Goal: Task Accomplishment & Management: Manage account settings

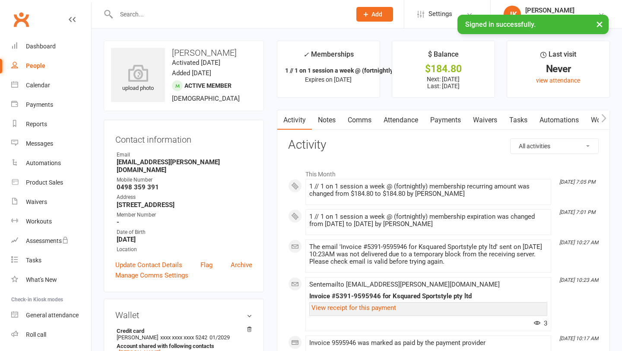
click at [435, 119] on link "Payments" at bounding box center [445, 120] width 43 height 20
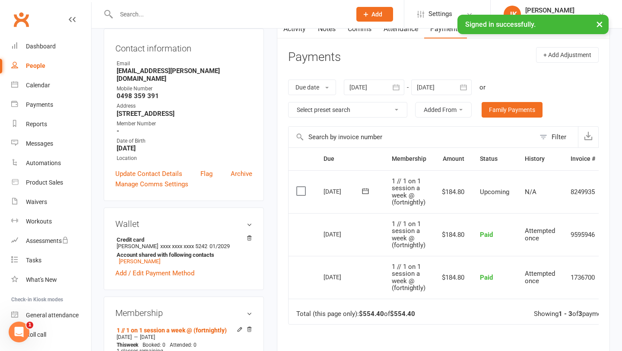
scroll to position [90, 0]
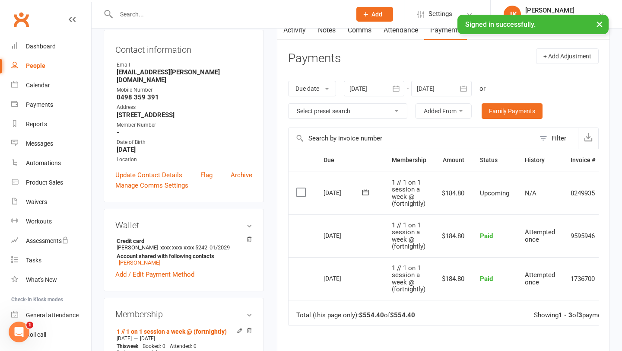
click at [462, 89] on icon "button" at bounding box center [463, 88] width 6 height 6
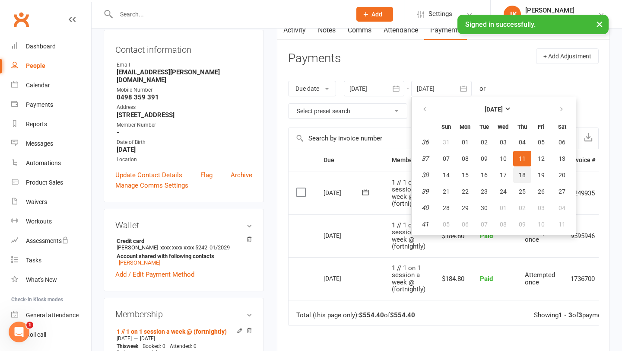
click at [525, 175] on span "18" at bounding box center [522, 174] width 7 height 7
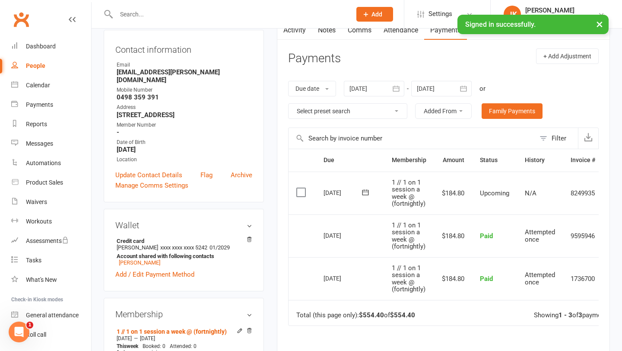
click at [471, 86] on button "button" at bounding box center [464, 89] width 16 height 16
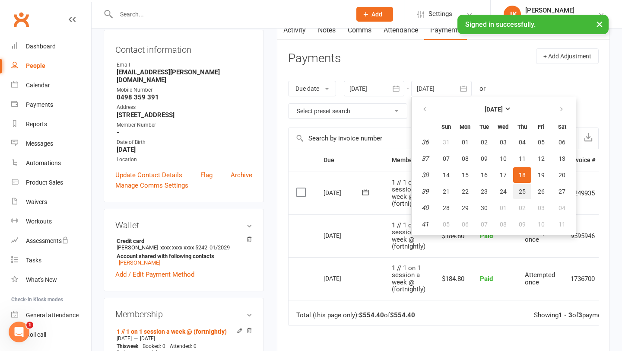
click at [520, 193] on span "25" at bounding box center [522, 191] width 7 height 7
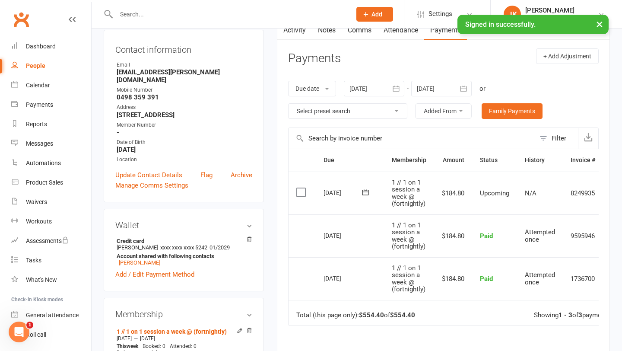
click at [464, 87] on icon "button" at bounding box center [463, 88] width 9 height 9
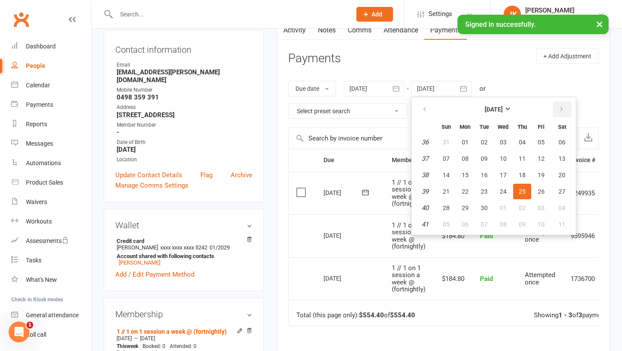
click at [563, 111] on icon "button" at bounding box center [561, 109] width 6 height 7
click at [497, 200] on button "31" at bounding box center [503, 208] width 18 height 16
type input "[DATE]"
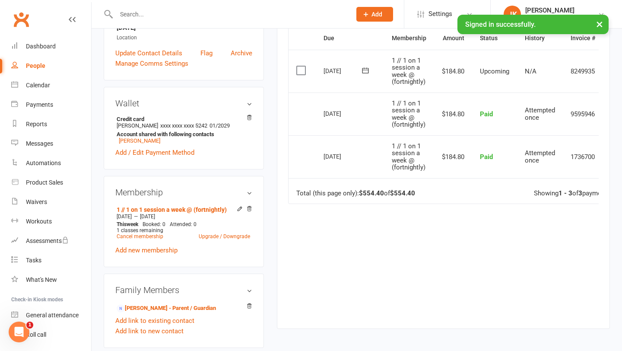
scroll to position [212, 0]
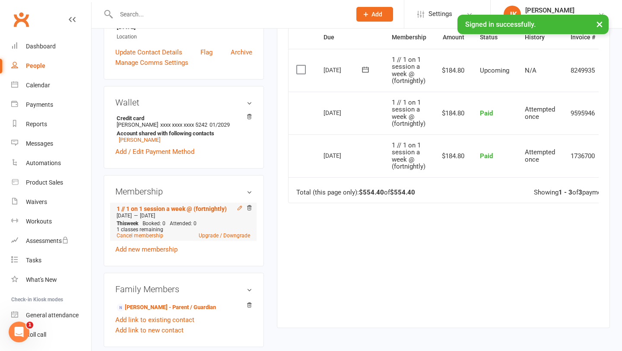
click at [238, 205] on icon at bounding box center [240, 208] width 6 height 6
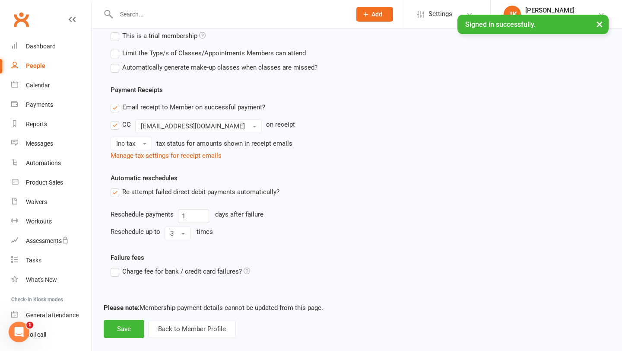
scroll to position [326, 0]
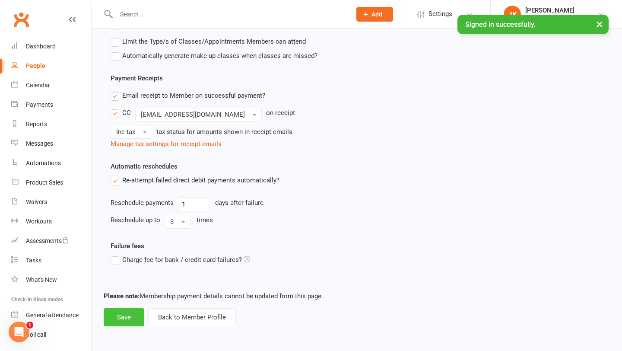
click at [118, 313] on button "Save" at bounding box center [124, 317] width 41 height 18
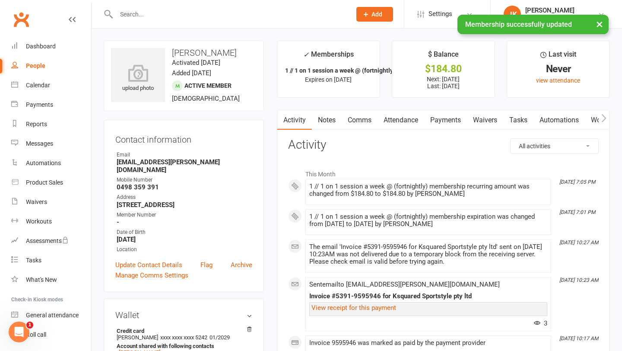
click at [443, 122] on link "Payments" at bounding box center [445, 120] width 43 height 20
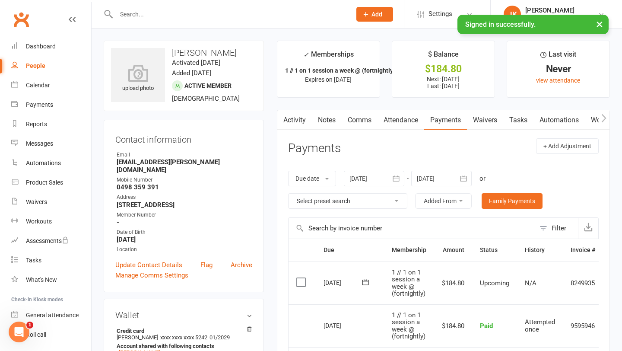
click at [398, 177] on icon "button" at bounding box center [396, 178] width 6 height 6
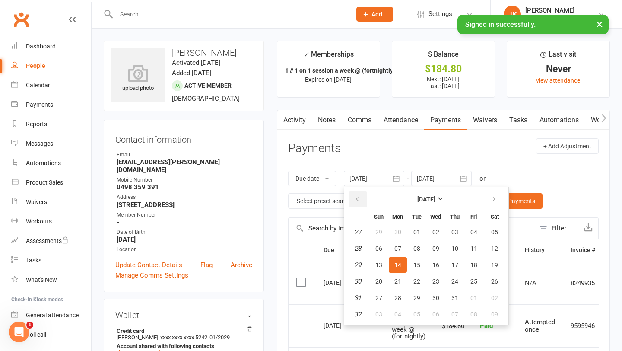
click at [365, 200] on button "button" at bounding box center [357, 199] width 19 height 16
click at [401, 266] on span "14" at bounding box center [397, 264] width 7 height 7
type input "[DATE]"
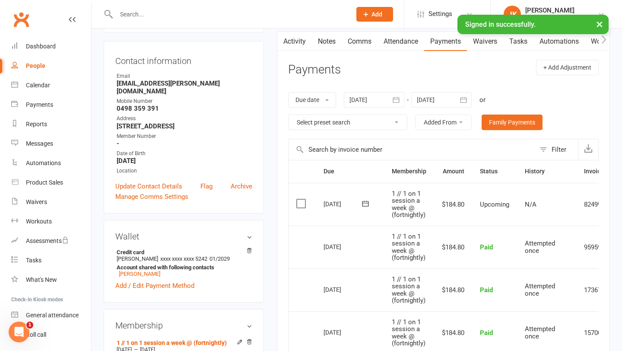
scroll to position [84, 0]
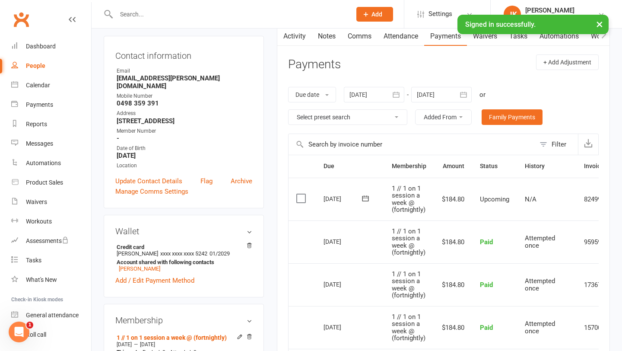
click at [465, 95] on icon "button" at bounding box center [463, 94] width 9 height 9
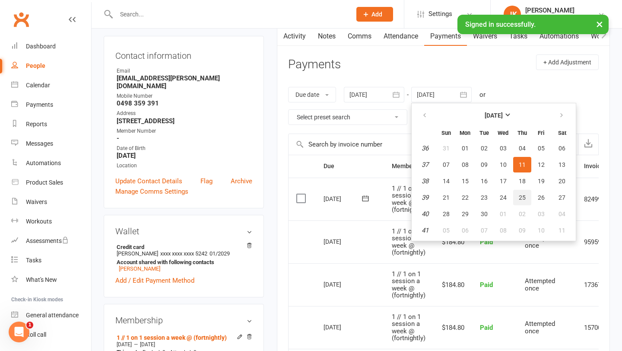
click at [521, 190] on button "25" at bounding box center [522, 198] width 18 height 16
type input "[DATE]"
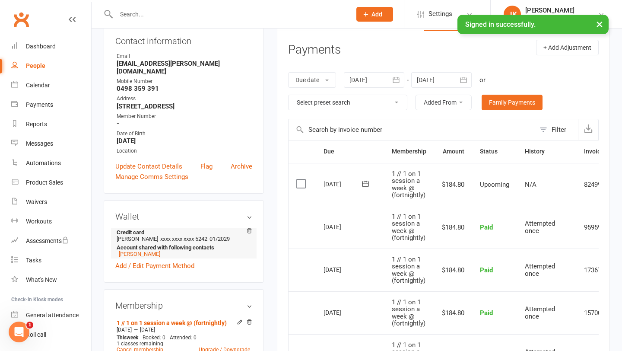
scroll to position [0, 0]
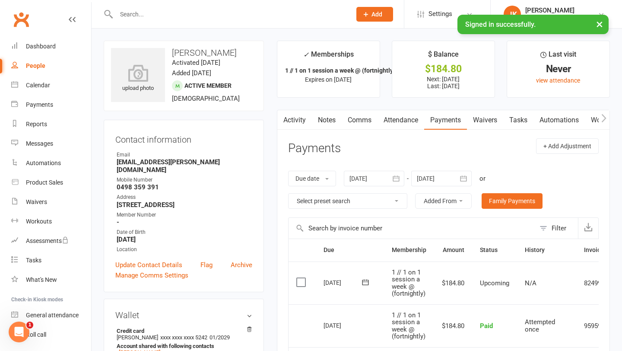
click at [603, 119] on icon "button" at bounding box center [603, 118] width 5 height 9
click at [604, 116] on icon "button" at bounding box center [603, 118] width 5 height 8
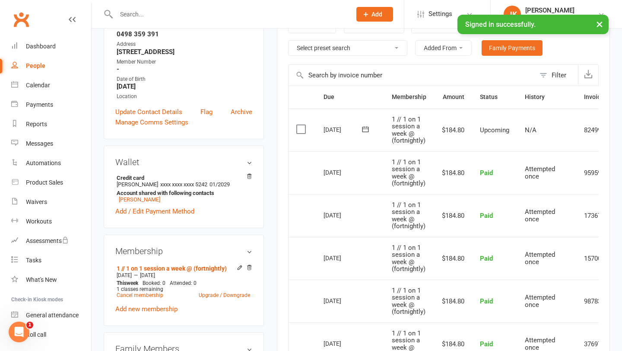
scroll to position [149, 0]
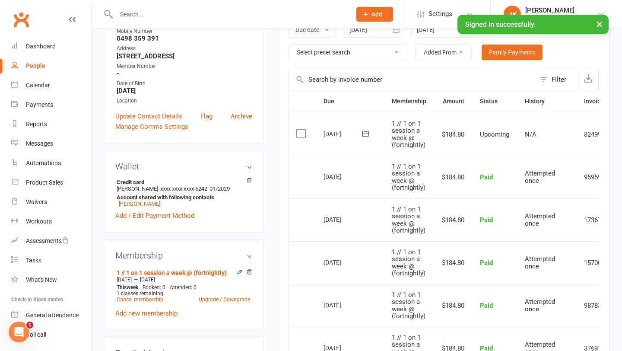
click at [363, 135] on icon at bounding box center [365, 133] width 9 height 9
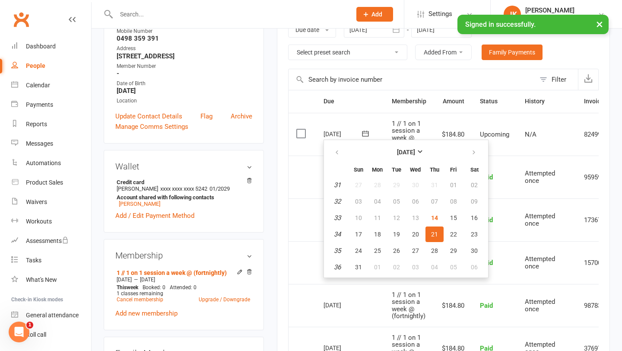
click at [499, 157] on td "Paid" at bounding box center [494, 176] width 45 height 43
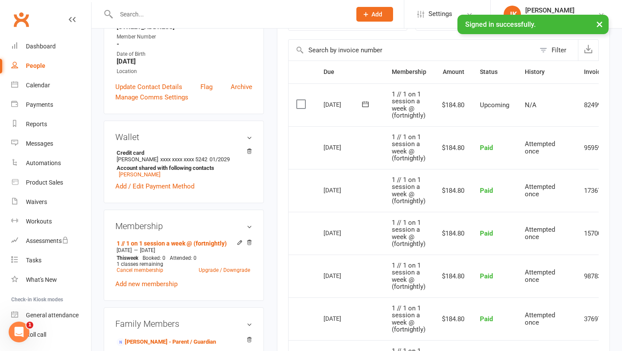
scroll to position [0, 46]
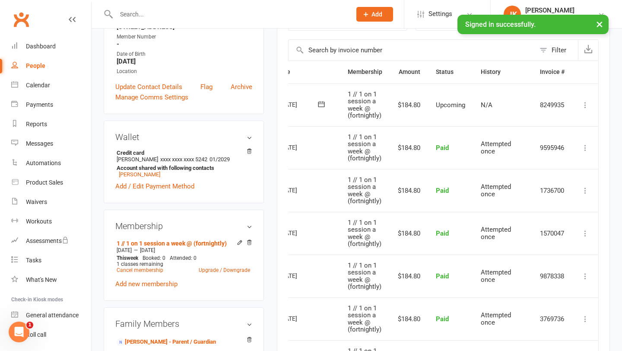
click at [585, 105] on icon at bounding box center [585, 105] width 9 height 9
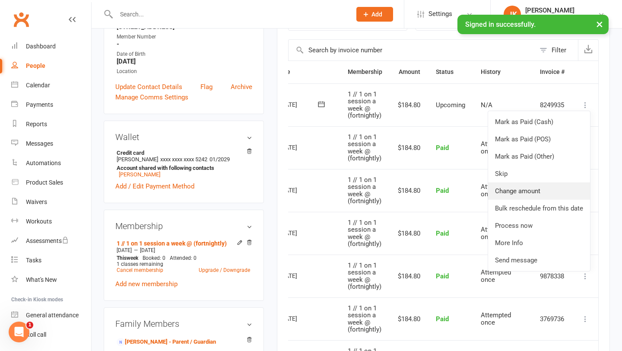
click at [557, 183] on link "Change amount" at bounding box center [539, 190] width 102 height 17
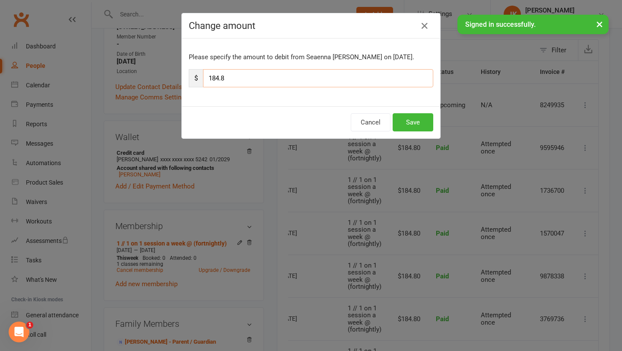
click at [273, 81] on input "184.8" at bounding box center [318, 78] width 230 height 18
type input "1"
type input "92.40"
click at [405, 121] on button "Save" at bounding box center [412, 122] width 41 height 18
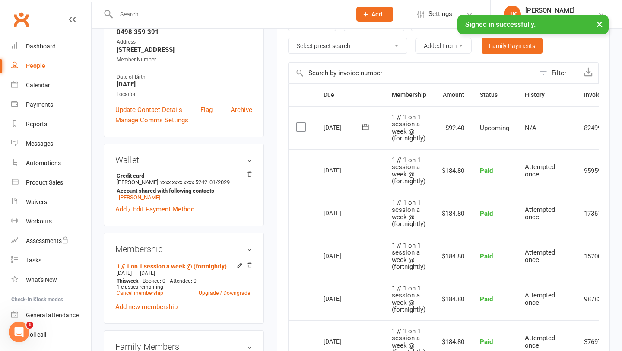
scroll to position [185, 0]
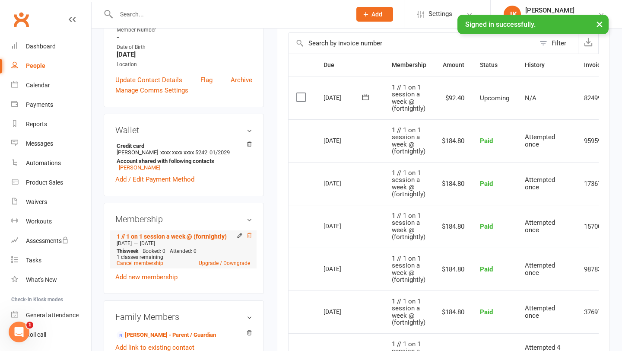
click at [248, 232] on icon at bounding box center [249, 235] width 6 height 6
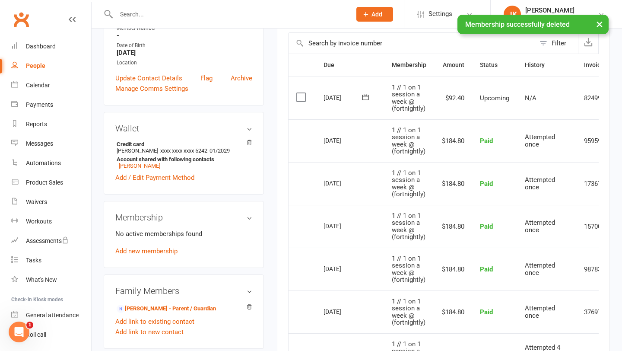
scroll to position [183, 0]
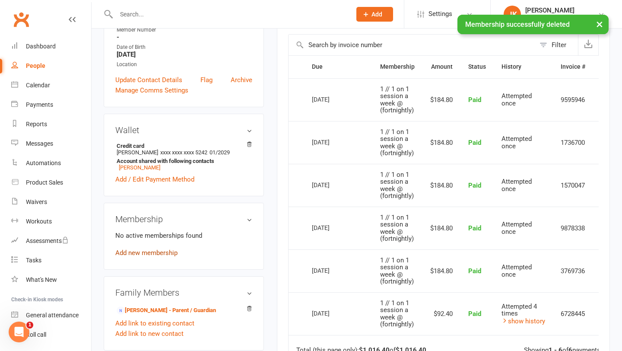
click at [164, 249] on link "Add new membership" at bounding box center [146, 253] width 62 height 8
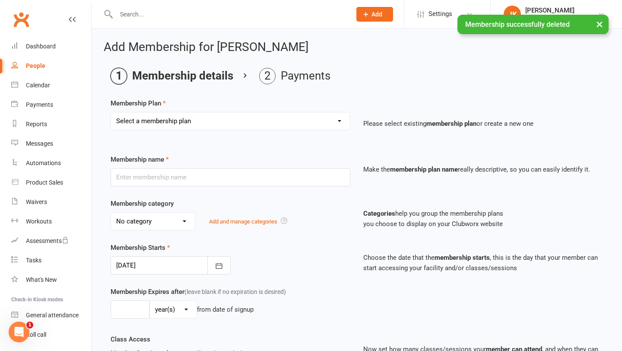
click at [291, 119] on select "Select a membership plan Create new Membership Plan Ksquared Academy Annual Mem…" at bounding box center [230, 120] width 239 height 17
select select "4"
click at [111, 112] on select "Select a membership plan Create new Membership Plan Ksquared Academy Annual Mem…" at bounding box center [230, 120] width 239 height 17
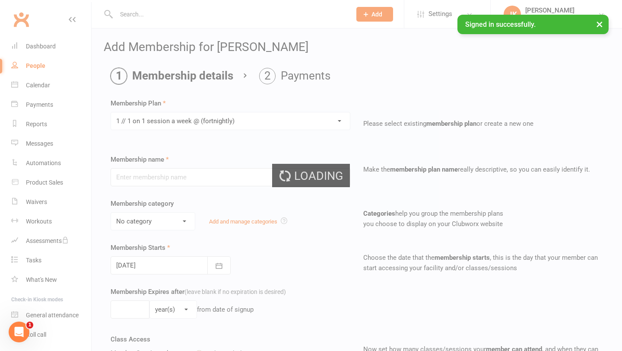
type input "1 // 1 on 1 session a week @ (fortnightly)"
select select "6"
type input "12"
select select "1"
type input "1"
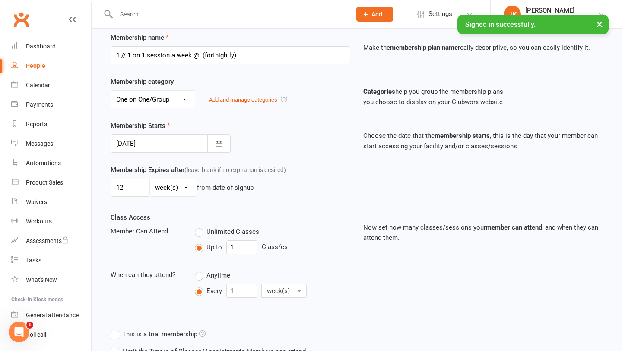
scroll to position [123, 0]
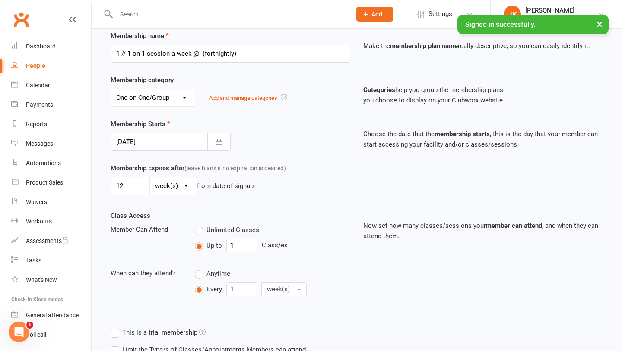
click at [185, 187] on select "day(s) week(s) month(s) year(s)" at bounding box center [173, 185] width 47 height 17
click at [190, 188] on select "day(s) week(s) month(s) year(s)" at bounding box center [173, 185] width 47 height 17
click at [139, 190] on input "12" at bounding box center [130, 186] width 39 height 18
type input "1"
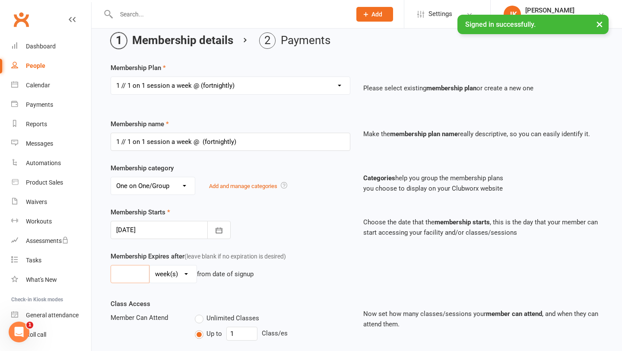
scroll to position [32, 0]
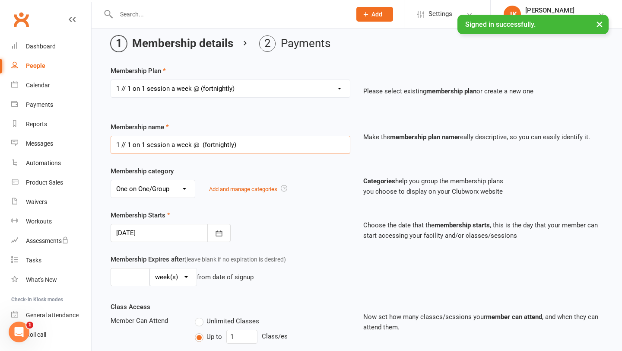
click at [202, 144] on input "1 // 1 on 1 session a week @ (fortnightly)" at bounding box center [231, 145] width 240 height 18
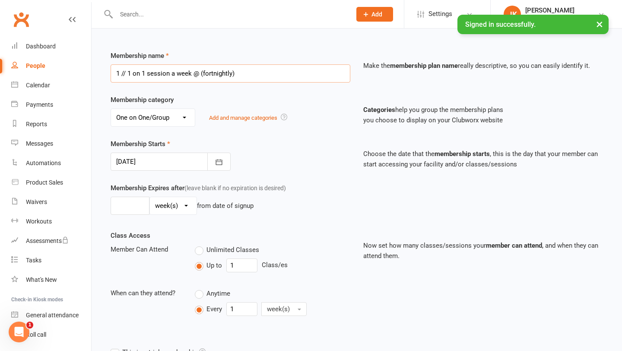
scroll to position [104, 0]
type input "1 // 1 on 1 session a week @ (fortnightly)"
click at [220, 161] on icon "button" at bounding box center [219, 161] width 9 height 9
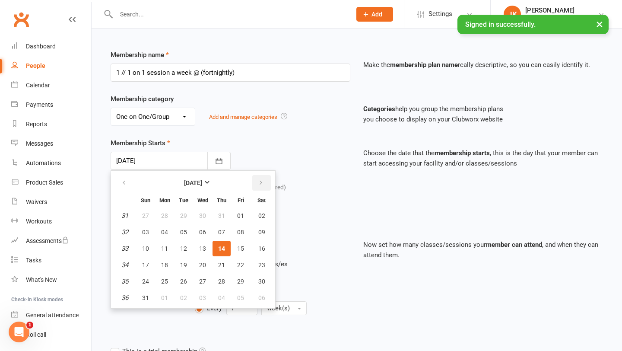
click at [259, 183] on icon "button" at bounding box center [261, 182] width 6 height 7
click at [221, 217] on span "04" at bounding box center [221, 215] width 7 height 7
type input "[DATE]"
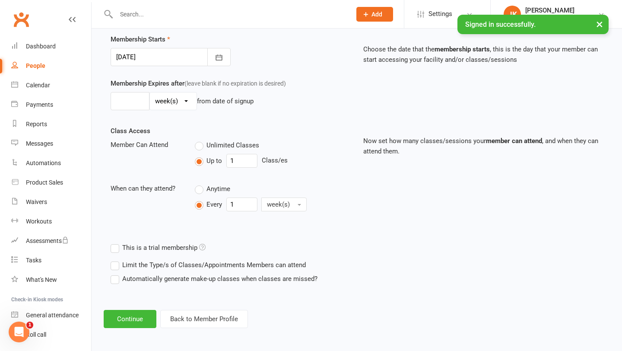
scroll to position [210, 0]
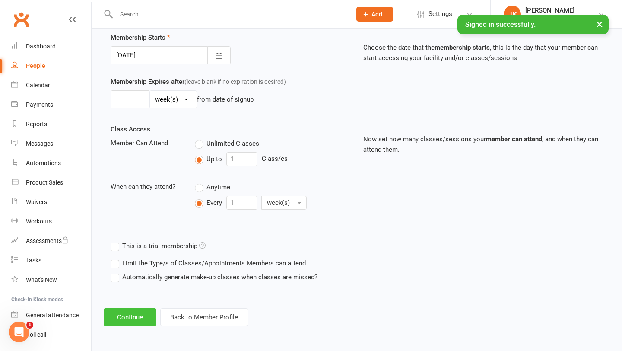
click at [132, 316] on button "Continue" at bounding box center [130, 317] width 53 height 18
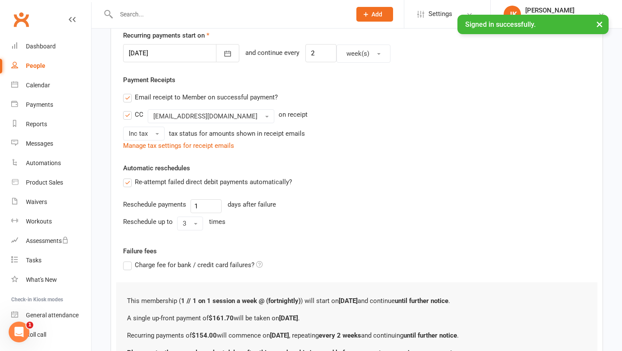
scroll to position [0, 0]
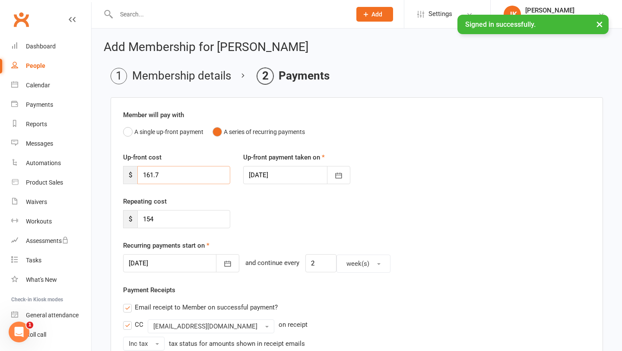
click at [193, 176] on input "161.7" at bounding box center [183, 175] width 93 height 18
type input "184.80"
click at [199, 221] on input "154" at bounding box center [183, 219] width 93 height 18
type input "1"
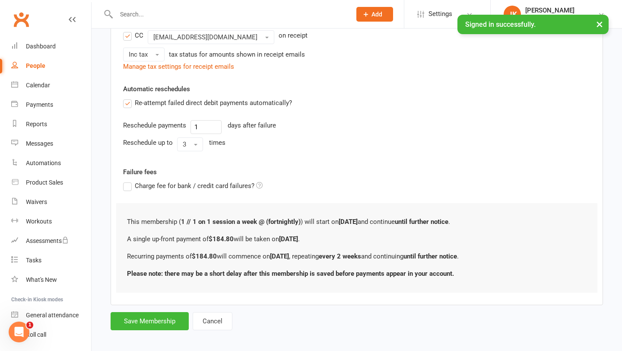
scroll to position [294, 0]
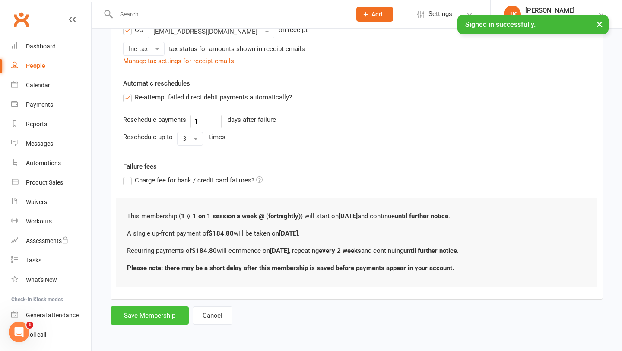
type input "184.80"
click at [161, 310] on button "Save Membership" at bounding box center [150, 315] width 78 height 18
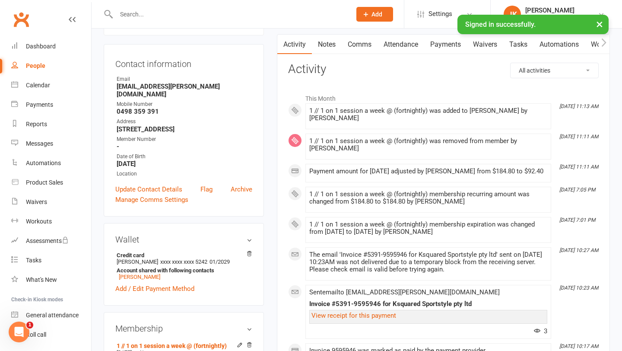
scroll to position [42, 0]
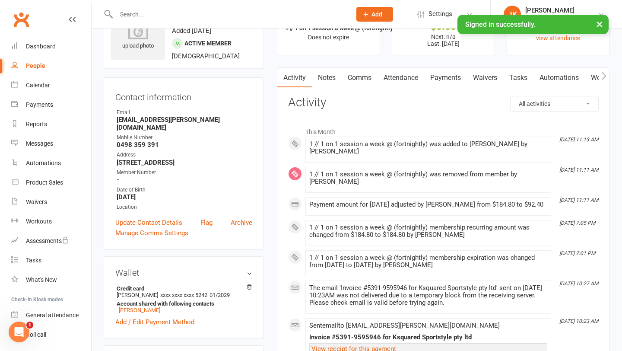
click at [454, 81] on link "Payments" at bounding box center [445, 78] width 43 height 20
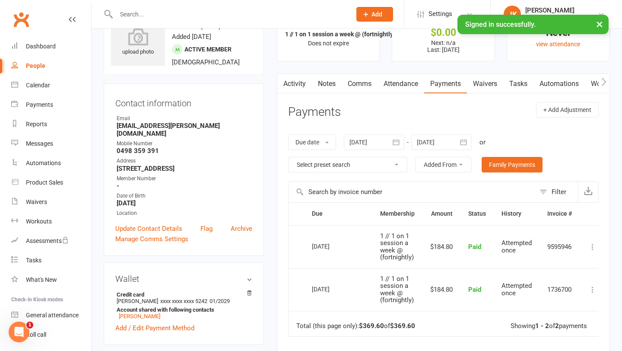
scroll to position [35, 0]
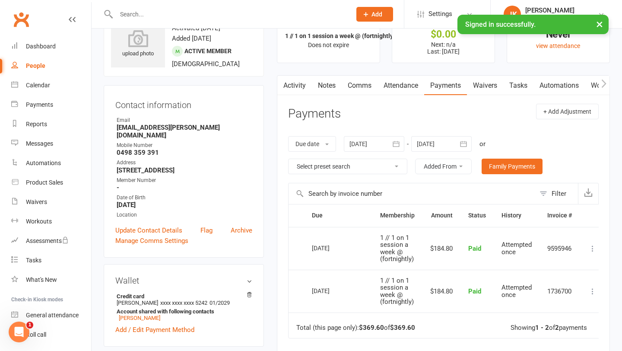
click at [467, 143] on icon "button" at bounding box center [463, 143] width 9 height 9
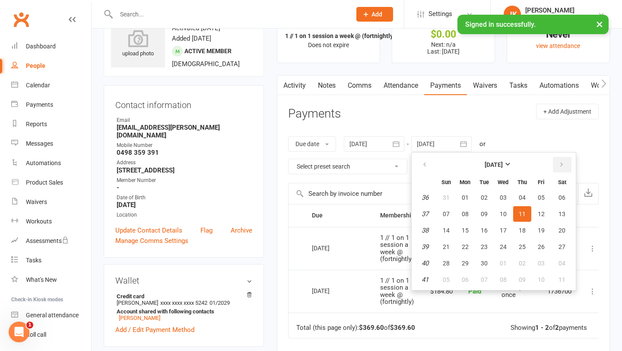
click at [565, 166] on button "button" at bounding box center [562, 165] width 19 height 16
click at [522, 261] on span "30" at bounding box center [522, 262] width 7 height 7
type input "[DATE]"
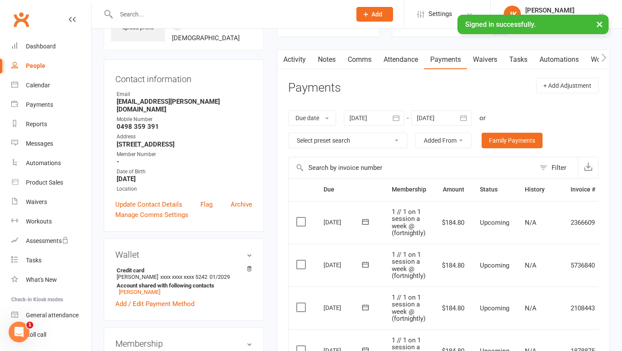
scroll to position [59, 0]
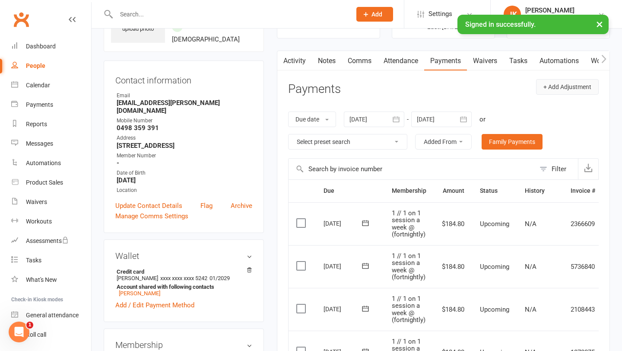
click at [563, 85] on button "+ Add Adjustment" at bounding box center [567, 87] width 63 height 16
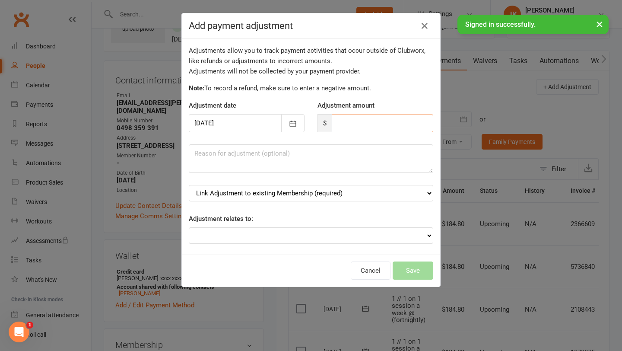
click at [387, 127] on input "number" at bounding box center [382, 123] width 101 height 18
click at [294, 126] on icon "button" at bounding box center [293, 123] width 6 height 6
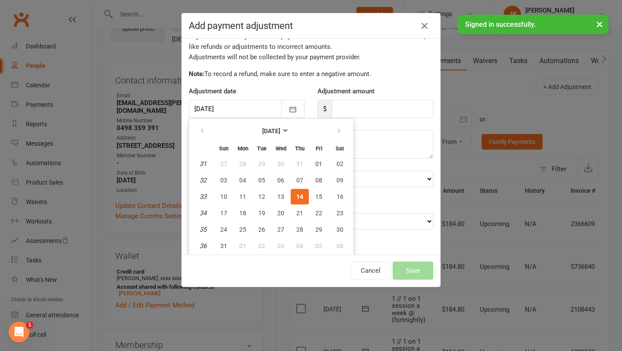
click at [300, 197] on span "14" at bounding box center [299, 196] width 7 height 7
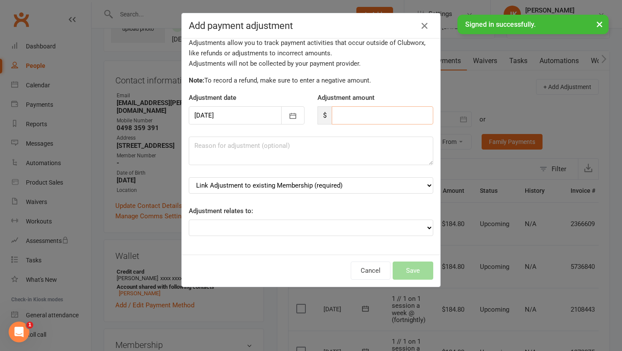
click at [354, 117] on input "number" at bounding box center [382, 115] width 101 height 18
type input "92.40"
click at [335, 184] on select "Link Adjustment to existing Membership (required) 1 // 1 on 1 session a week @ …" at bounding box center [311, 185] width 244 height 16
click at [189, 177] on select "Link Adjustment to existing Membership (required) 1 // 1 on 1 session a week @ …" at bounding box center [311, 185] width 244 height 16
click at [350, 153] on textarea at bounding box center [311, 150] width 244 height 28
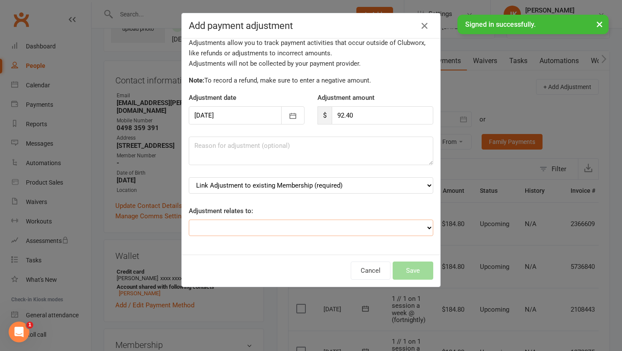
click at [312, 228] on select "Adjustment for an Autopayment Cash adjustment POS Sale adjustment Other adjustm…" at bounding box center [311, 227] width 244 height 16
select select "0"
click at [189, 219] on select "Adjustment for an Autopayment Cash adjustment POS Sale adjustment Other adjustm…" at bounding box center [311, 227] width 244 height 16
click at [425, 185] on select "Link Adjustment to existing Membership (required) 1 // 1 on 1 session a week @ …" at bounding box center [311, 185] width 244 height 16
select select "0"
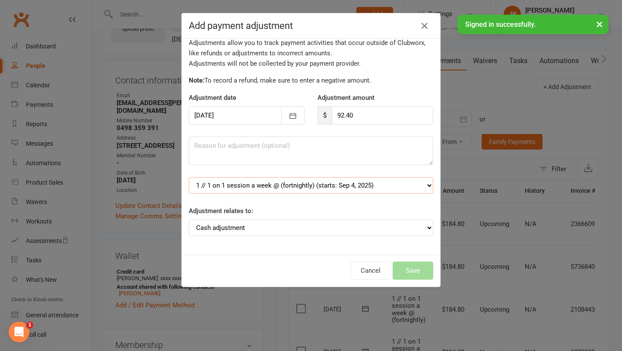
click at [189, 177] on select "Link Adjustment to existing Membership (required) 1 // 1 on 1 session a week @ …" at bounding box center [311, 185] width 244 height 16
click at [419, 271] on button "Save" at bounding box center [412, 270] width 41 height 18
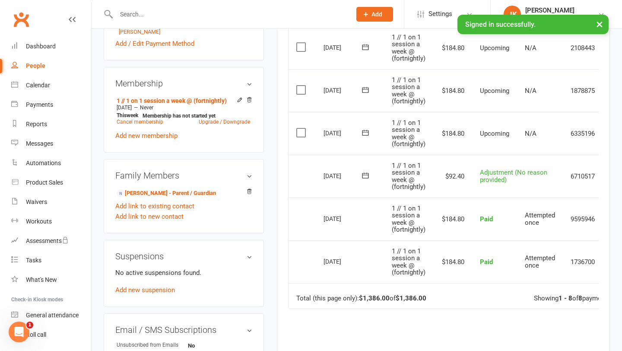
scroll to position [0, 32]
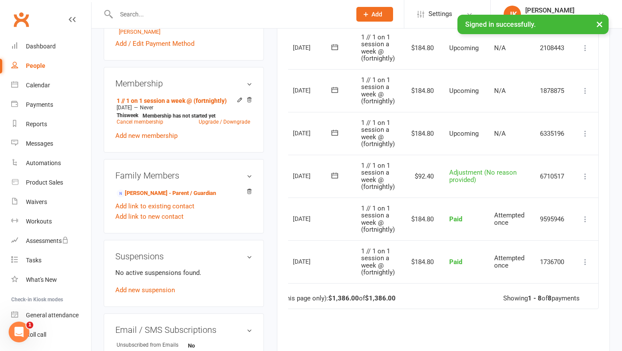
click at [582, 177] on icon at bounding box center [585, 176] width 9 height 9
click at [451, 195] on td "Adjustment (No reason provided)" at bounding box center [486, 176] width 91 height 43
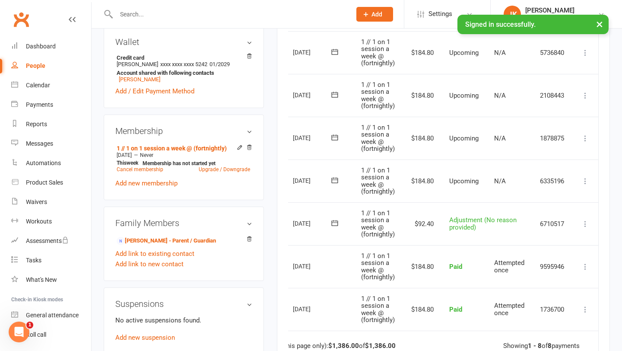
scroll to position [272, 0]
click at [51, 51] on link "Dashboard" at bounding box center [51, 46] width 80 height 19
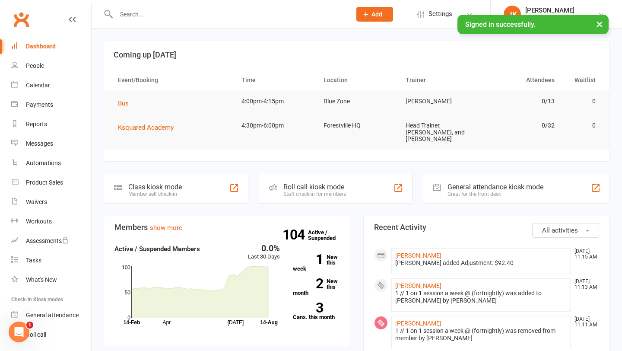
click at [175, 8] on input "text" at bounding box center [229, 14] width 231 height 12
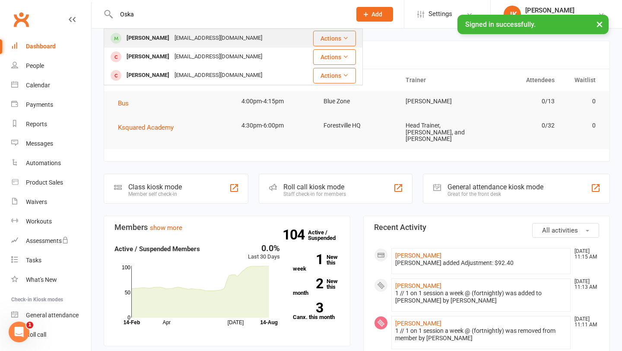
type input "Oska"
click at [153, 35] on div "[PERSON_NAME]" at bounding box center [148, 38] width 48 height 13
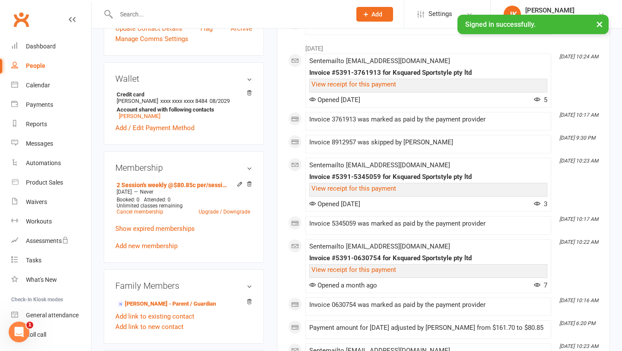
scroll to position [35, 0]
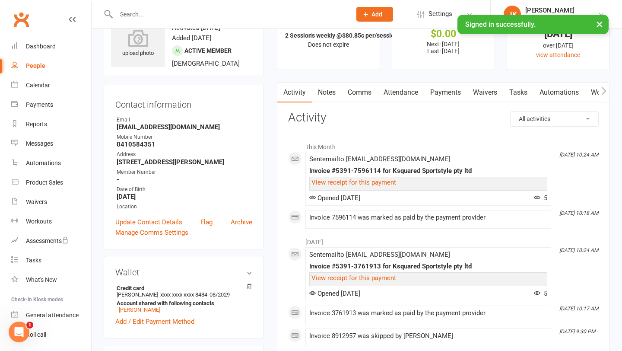
click at [462, 90] on link "Payments" at bounding box center [445, 92] width 43 height 20
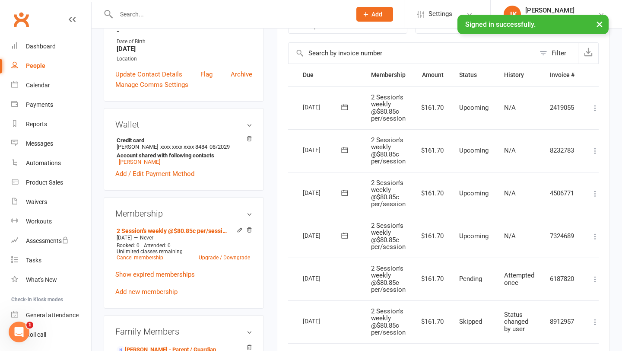
scroll to position [0, 32]
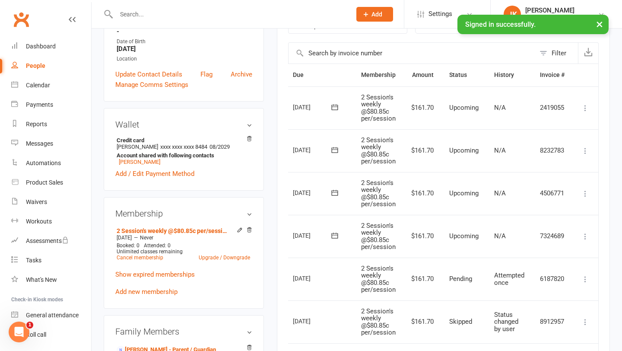
click at [588, 235] on icon at bounding box center [585, 236] width 9 height 9
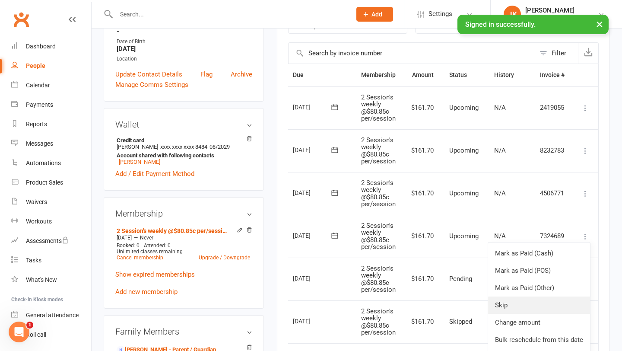
click at [530, 305] on link "Skip" at bounding box center [539, 304] width 102 height 17
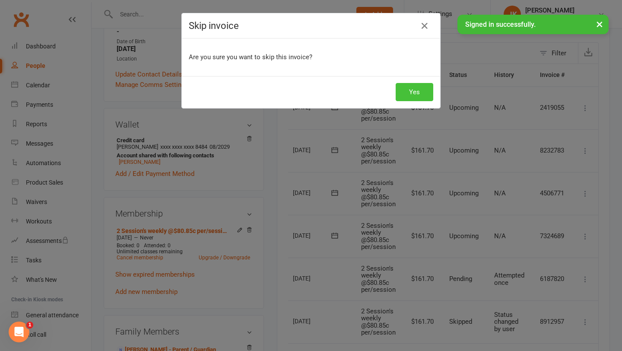
click at [426, 89] on button "Yes" at bounding box center [414, 92] width 38 height 18
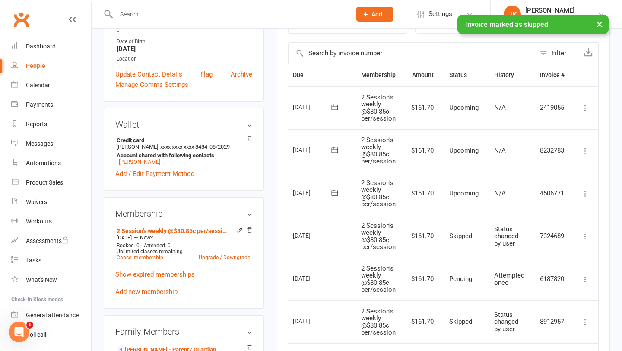
click at [582, 192] on icon at bounding box center [585, 193] width 9 height 9
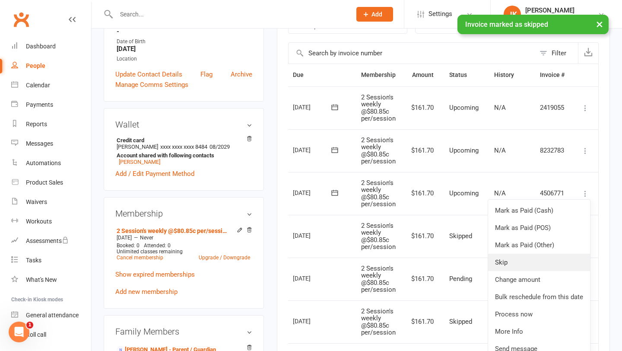
click at [519, 256] on link "Skip" at bounding box center [539, 261] width 102 height 17
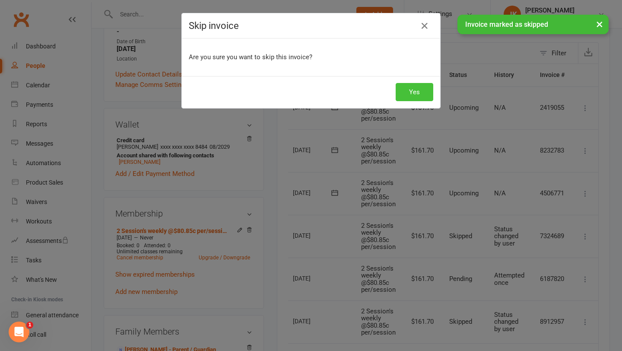
click at [425, 89] on button "Yes" at bounding box center [414, 92] width 38 height 18
